Goal: Information Seeking & Learning: Learn about a topic

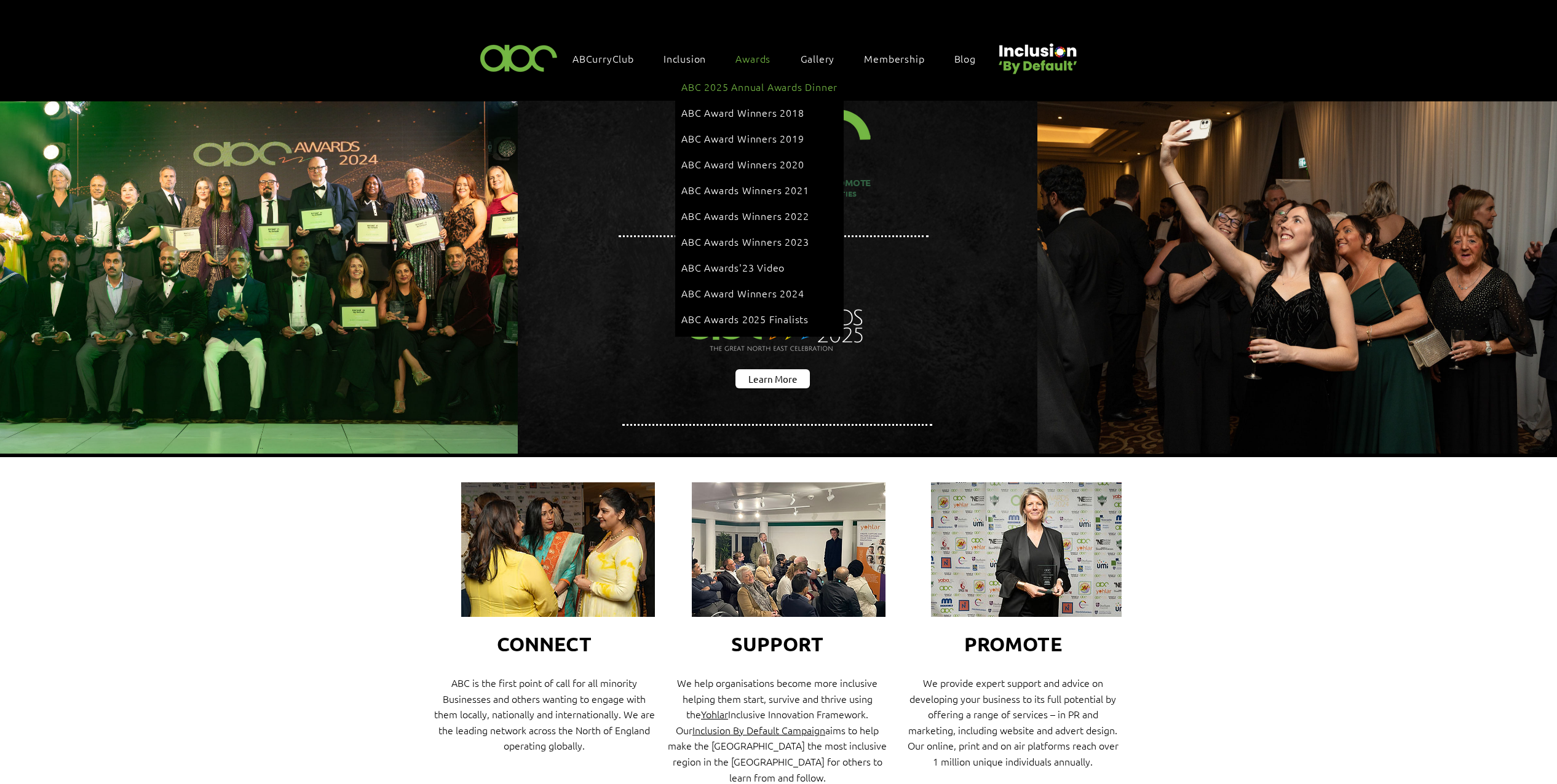
click at [765, 87] on span "ABC 2025 Annual Awards Dinner" at bounding box center [759, 87] width 157 height 14
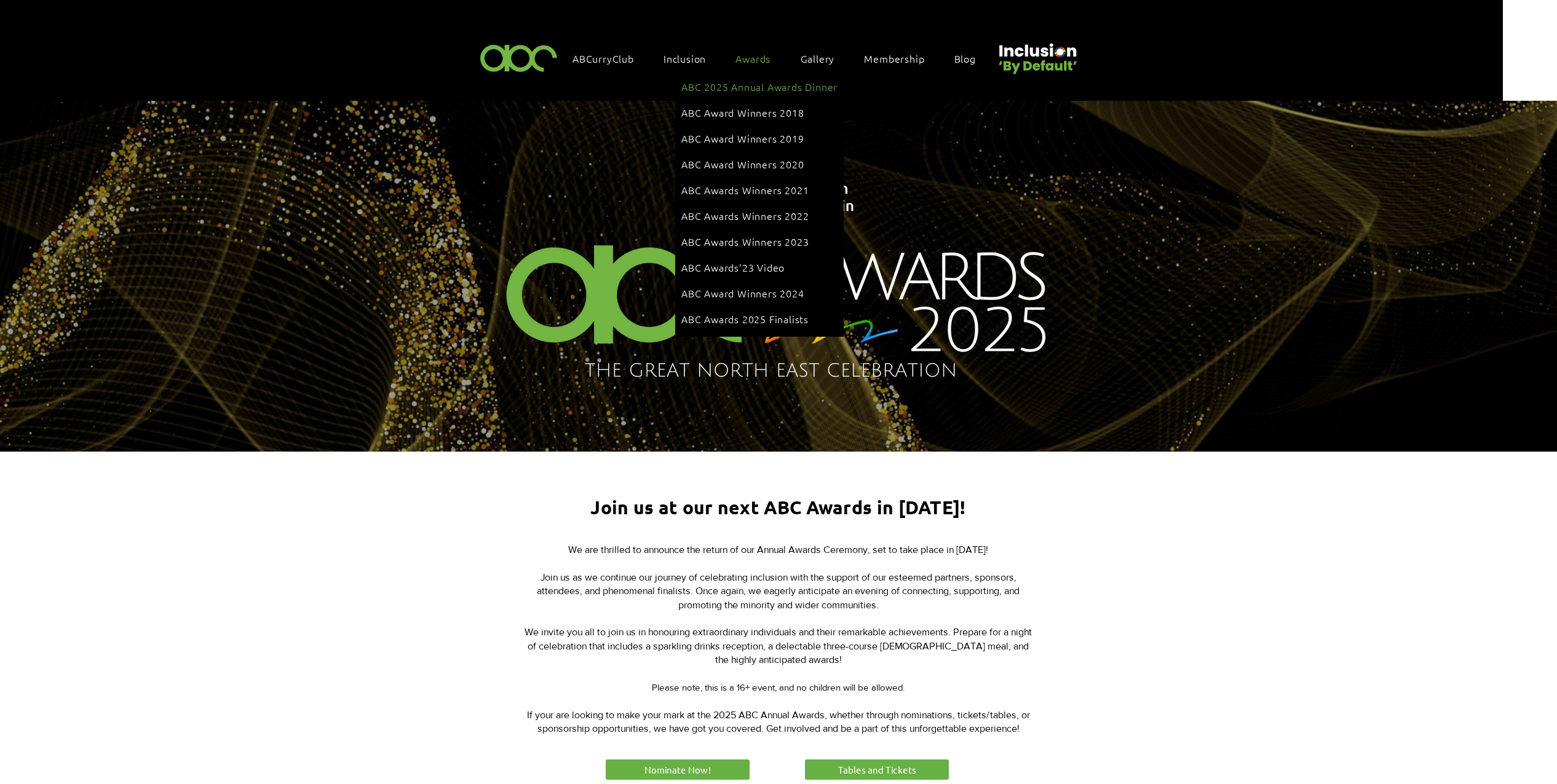
drag, startPoint x: 768, startPoint y: 86, endPoint x: 893, endPoint y: 132, distance: 133.2
click at [768, 86] on span "ABC 2025 Annual Awards Dinner" at bounding box center [759, 87] width 157 height 14
click at [748, 90] on span "ABC 2025 Annual Awards Dinner" at bounding box center [759, 87] width 157 height 14
click at [787, 312] on span "ABC Awards 2025 Finalists" at bounding box center [745, 319] width 127 height 14
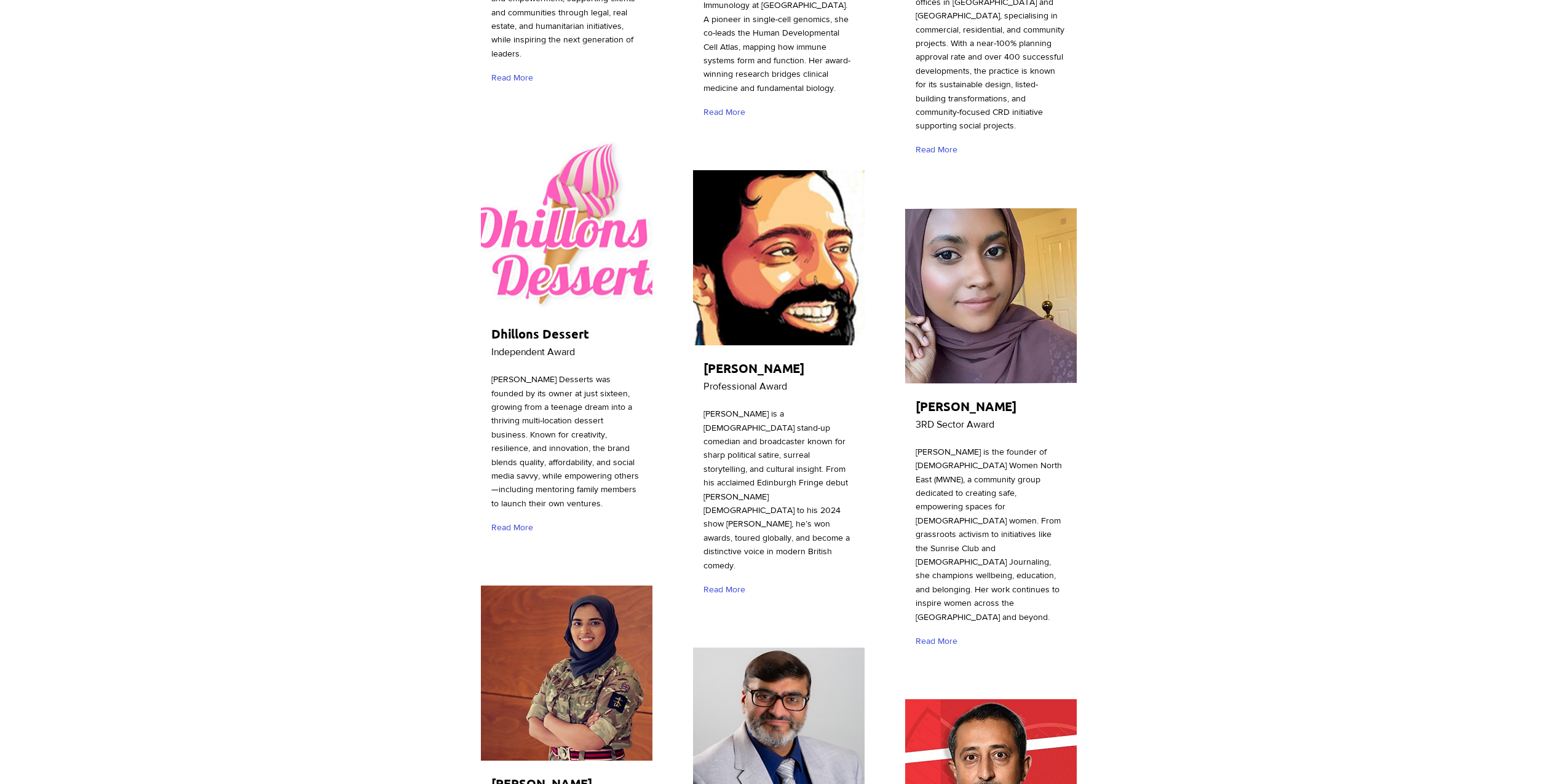
scroll to position [1647, 0]
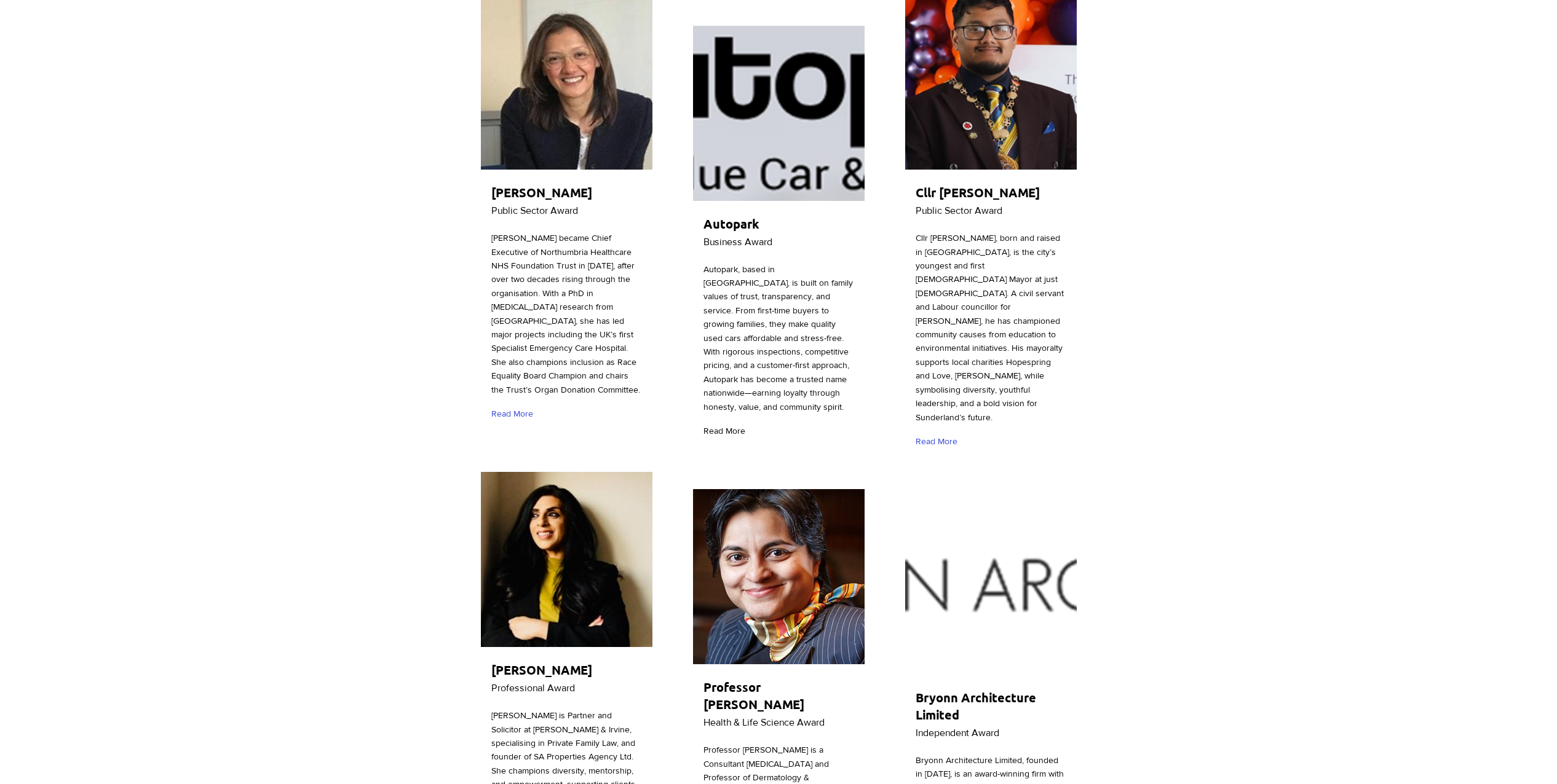
click at [726, 425] on span "Read More" at bounding box center [724, 431] width 42 height 12
click at [730, 425] on span "Read More" at bounding box center [724, 431] width 42 height 12
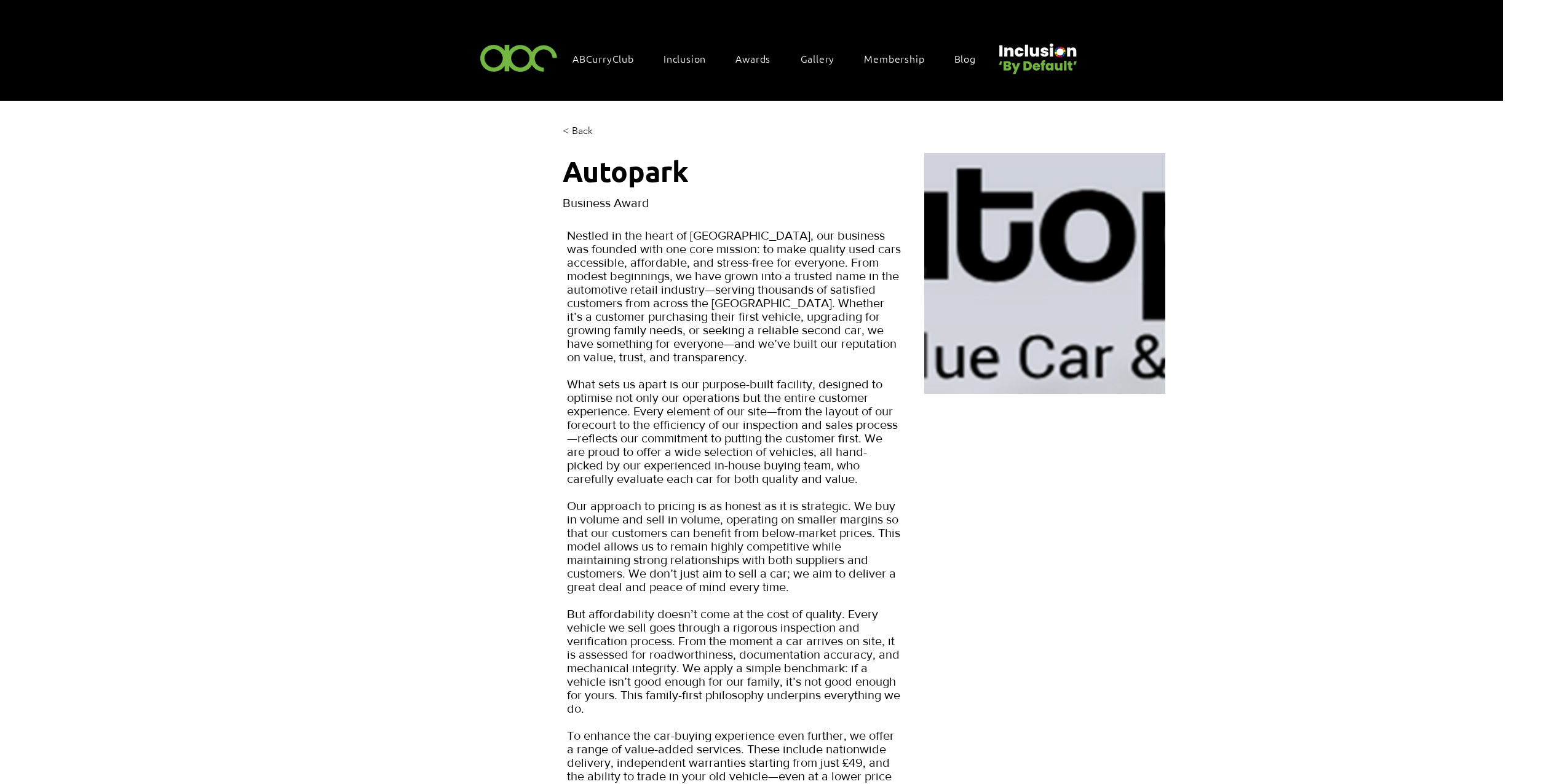
drag, startPoint x: 696, startPoint y: 175, endPoint x: 693, endPoint y: 183, distance: 8.5
click at [695, 175] on h1 "Autopark" at bounding box center [730, 172] width 335 height 37
